Goal: Transaction & Acquisition: Purchase product/service

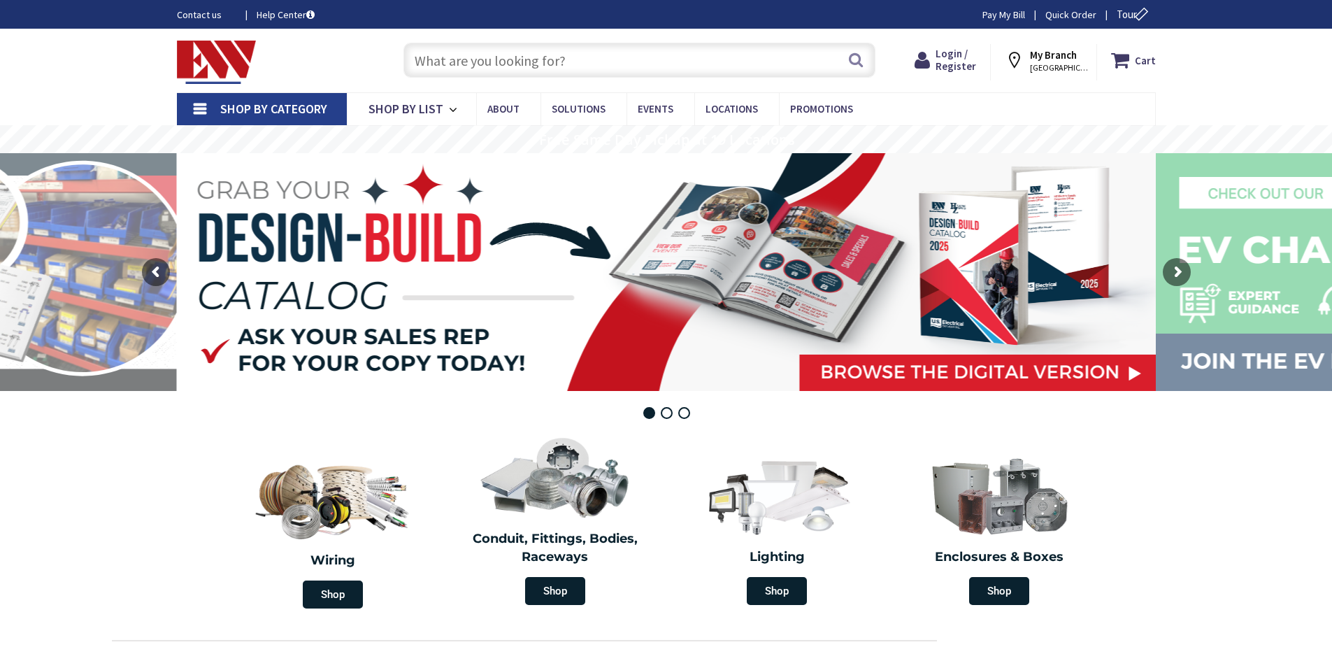
drag, startPoint x: 0, startPoint y: 0, endPoint x: 559, endPoint y: 55, distance: 561.3
click at [559, 55] on input "text" at bounding box center [639, 60] width 472 height 35
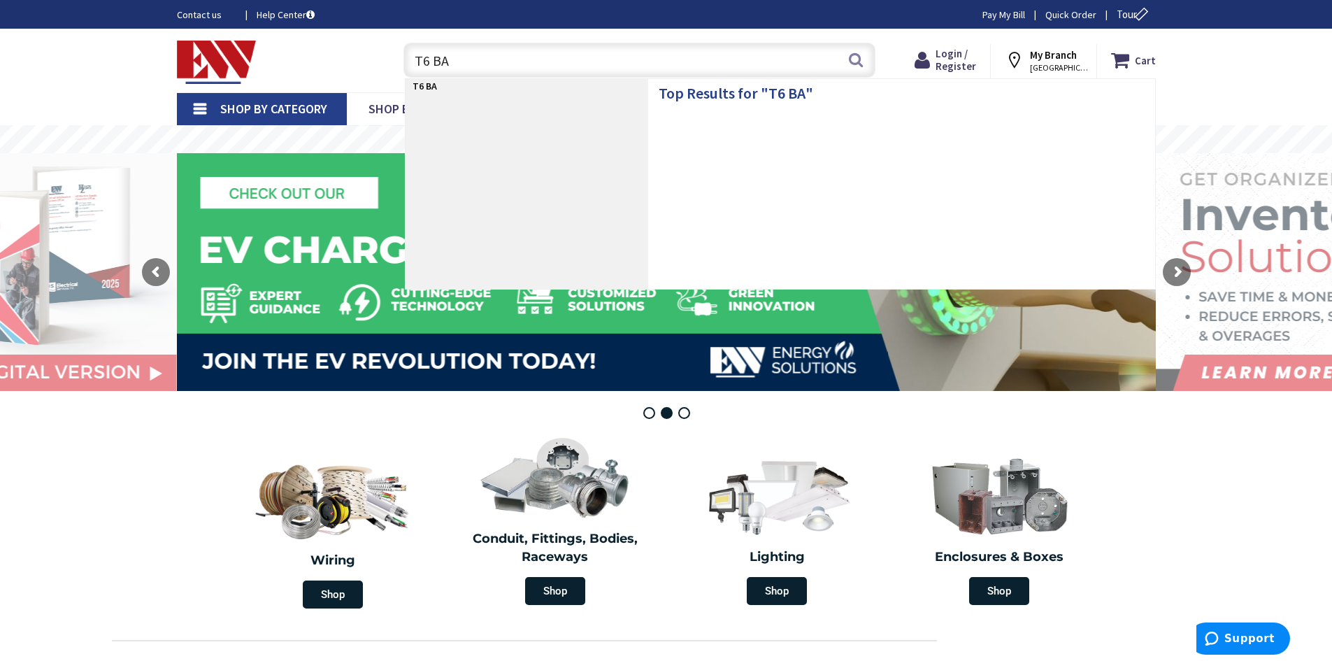
type input "T6 BAL"
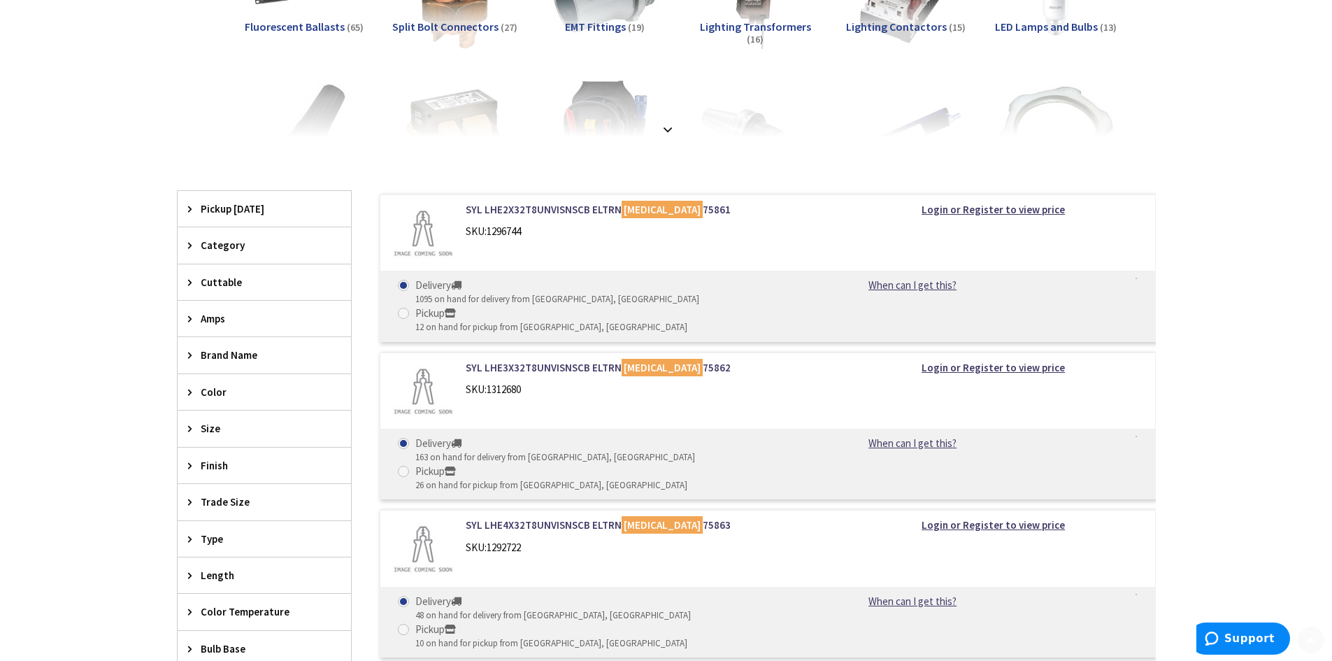
scroll to position [280, 0]
click at [190, 236] on div "Category" at bounding box center [264, 244] width 173 height 36
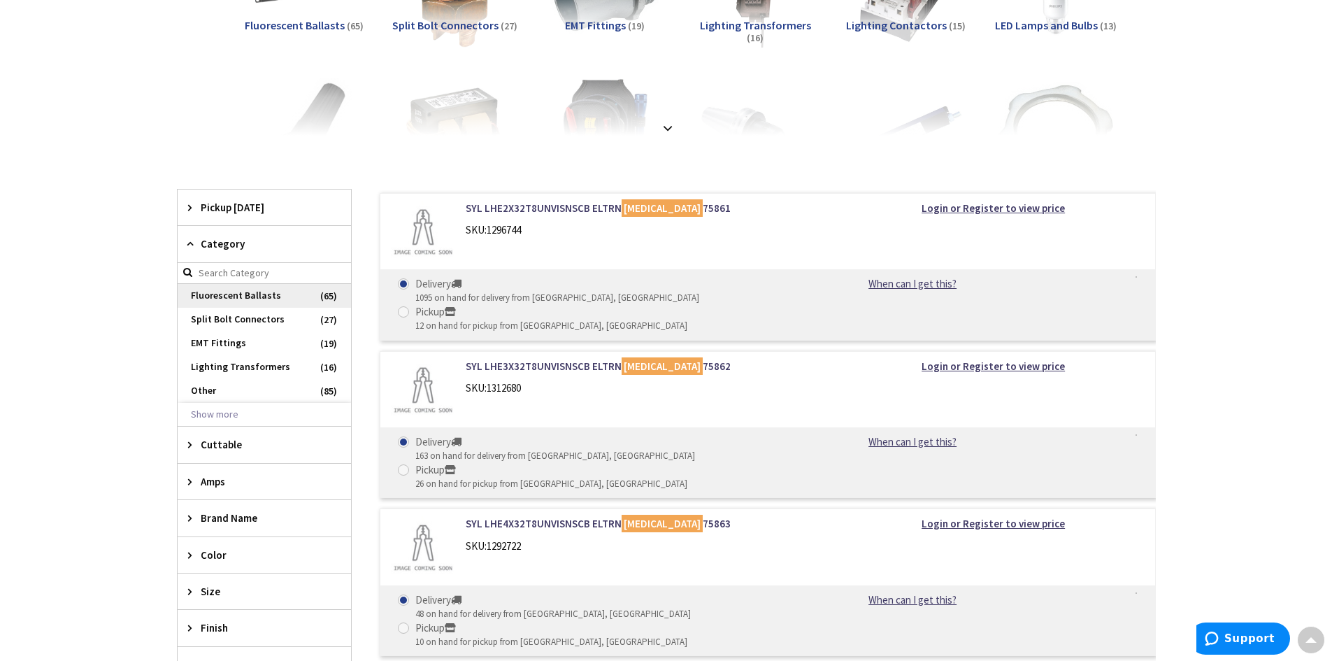
click at [250, 294] on span "Fluorescent Ballasts" at bounding box center [264, 296] width 173 height 24
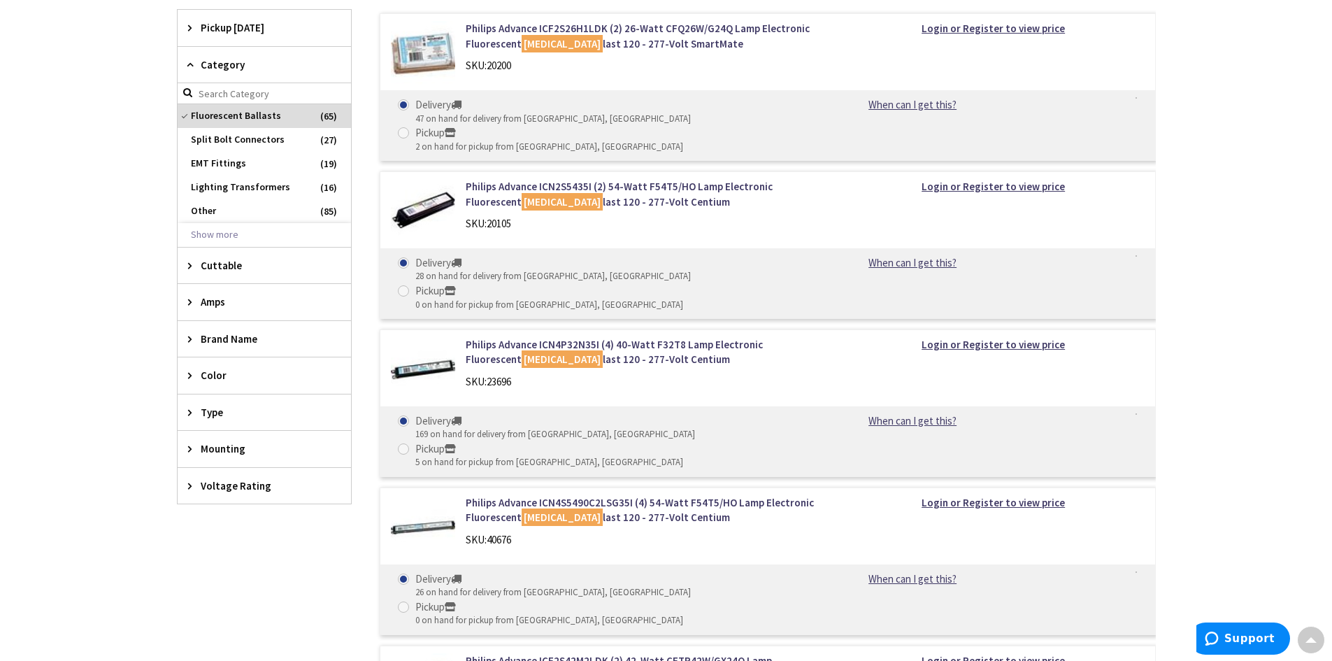
scroll to position [489, 0]
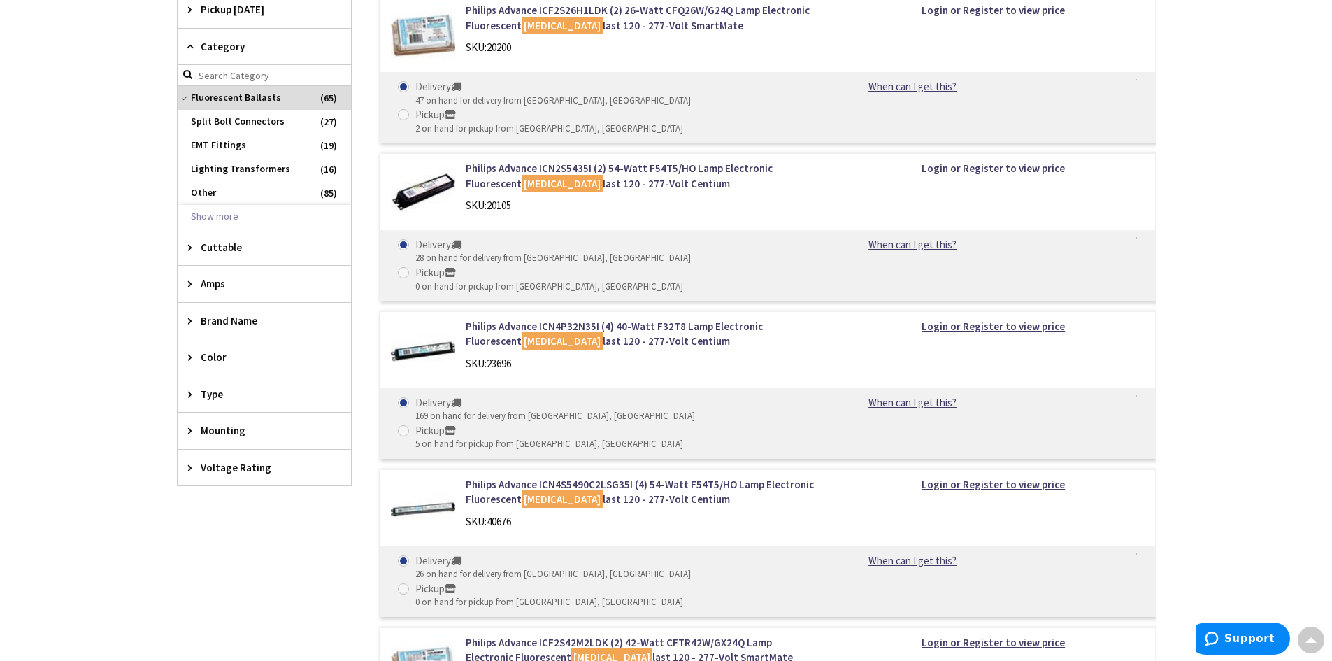
click at [189, 395] on icon at bounding box center [193, 394] width 10 height 10
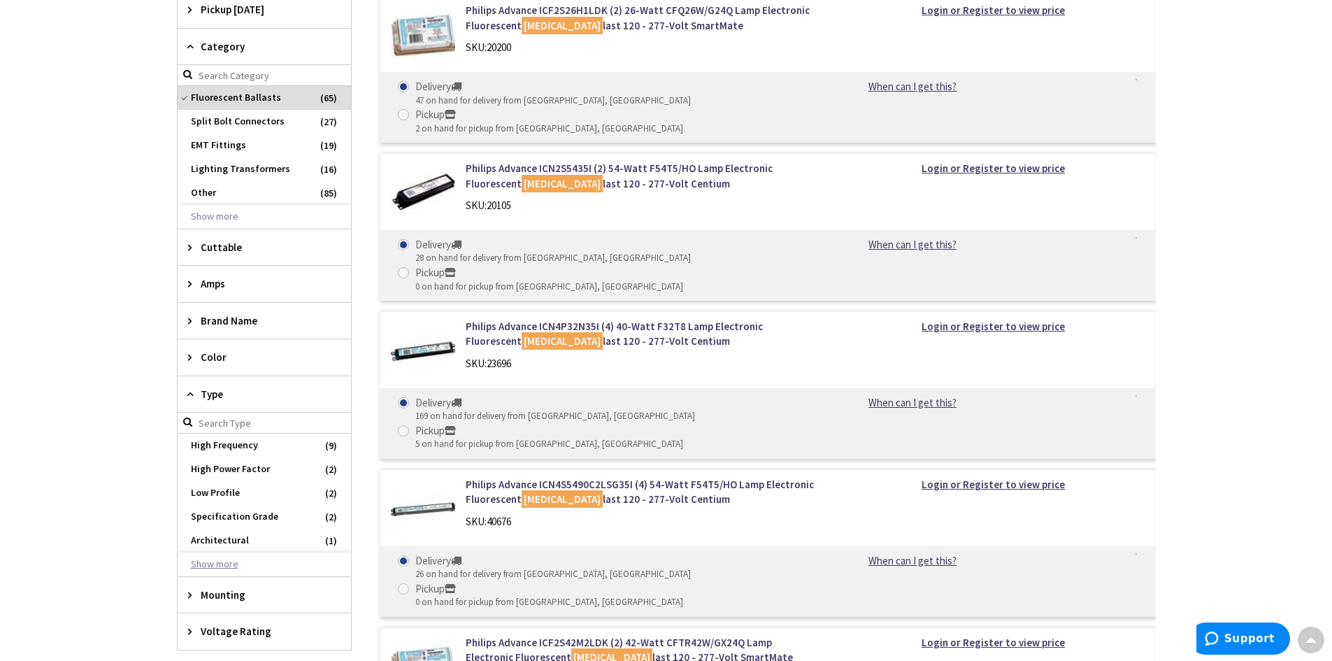
click at [225, 561] on button "Show more" at bounding box center [264, 564] width 173 height 24
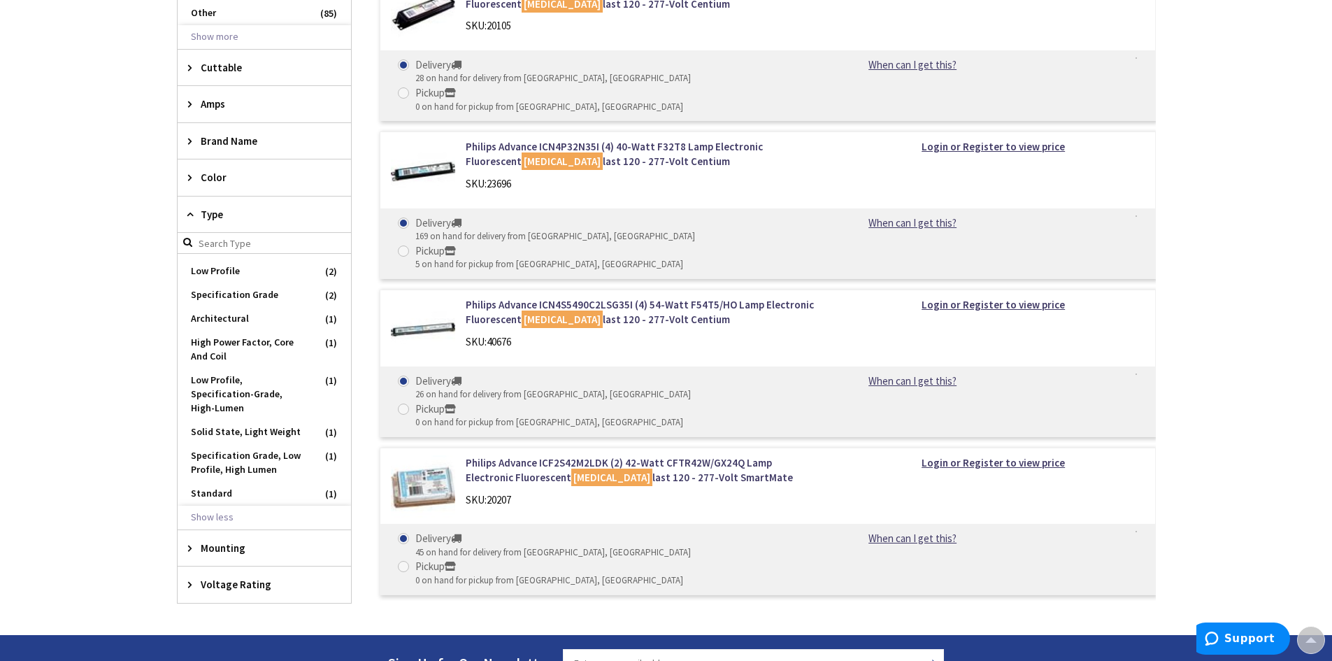
scroll to position [769, 0]
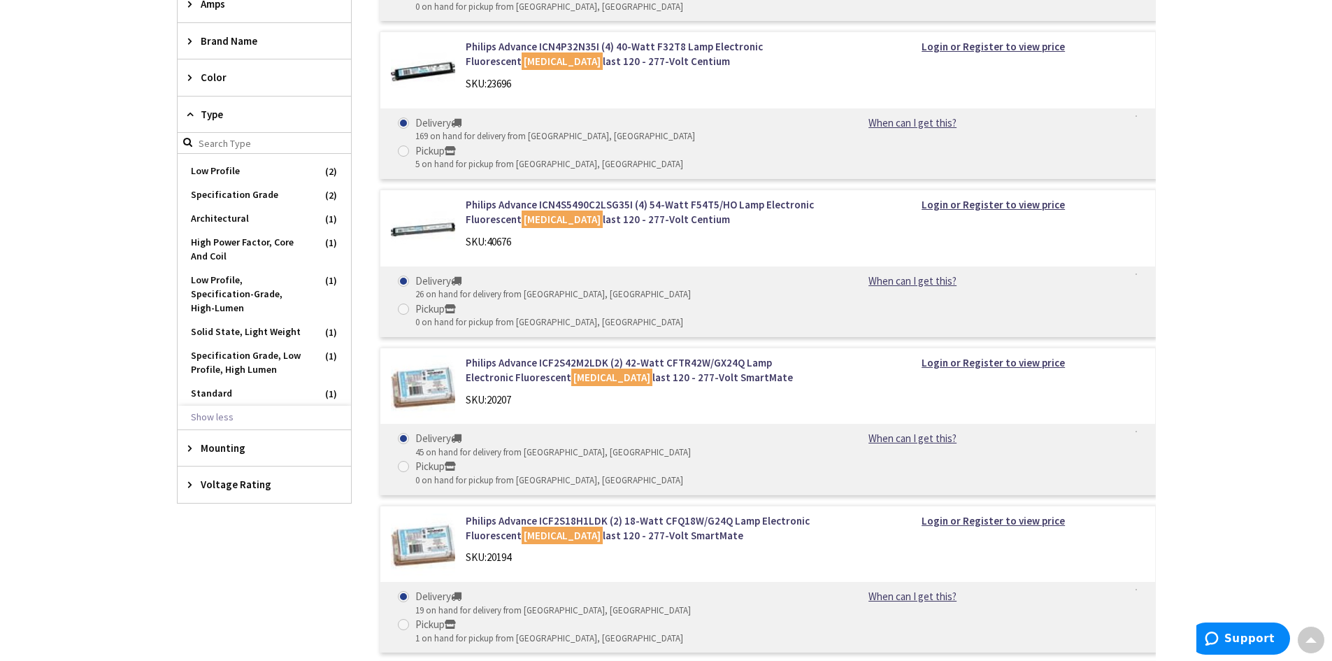
click at [197, 485] on icon at bounding box center [193, 484] width 10 height 10
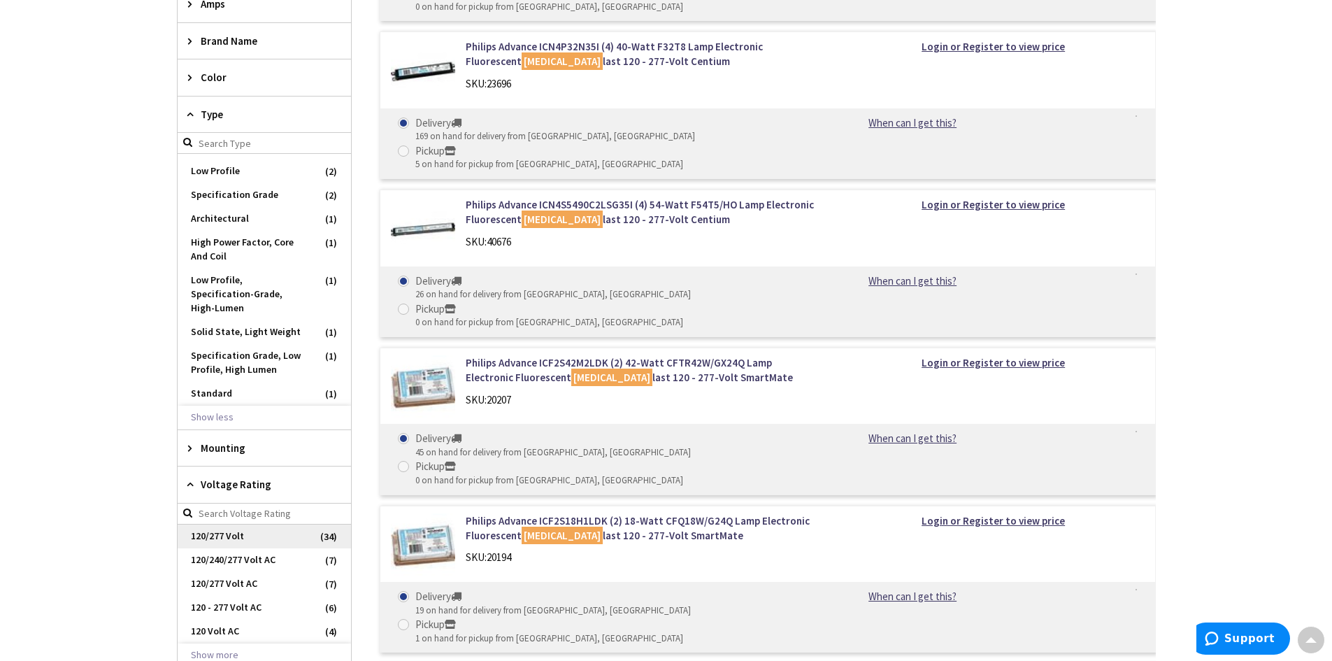
click at [236, 533] on span "120/277 Volt" at bounding box center [264, 536] width 173 height 24
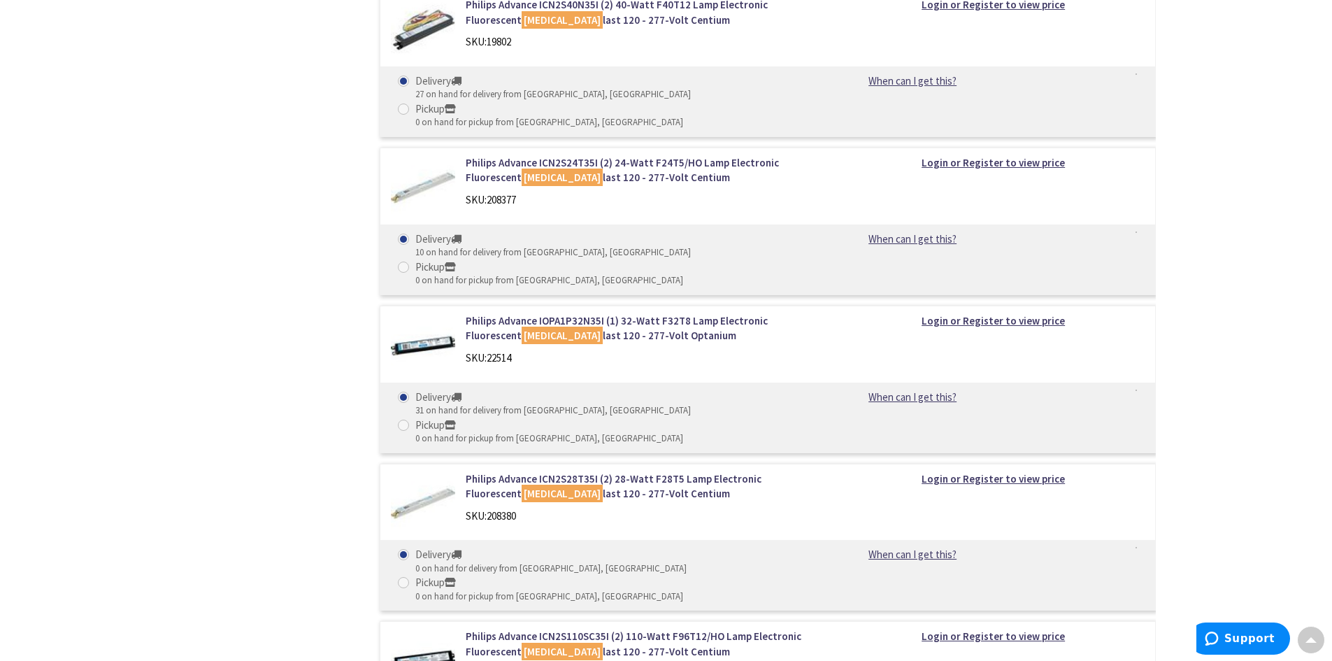
scroll to position [2549, 0]
